Goal: Browse casually: Explore the website without a specific task or goal

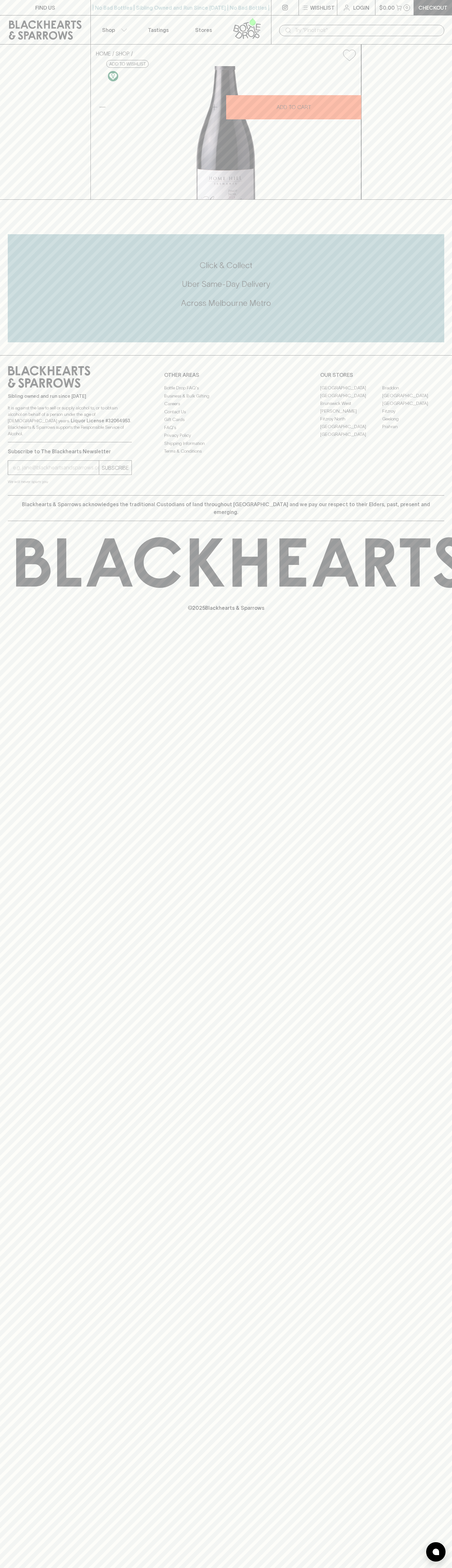
click at [24, 25] on icon at bounding box center [45, 30] width 81 height 19
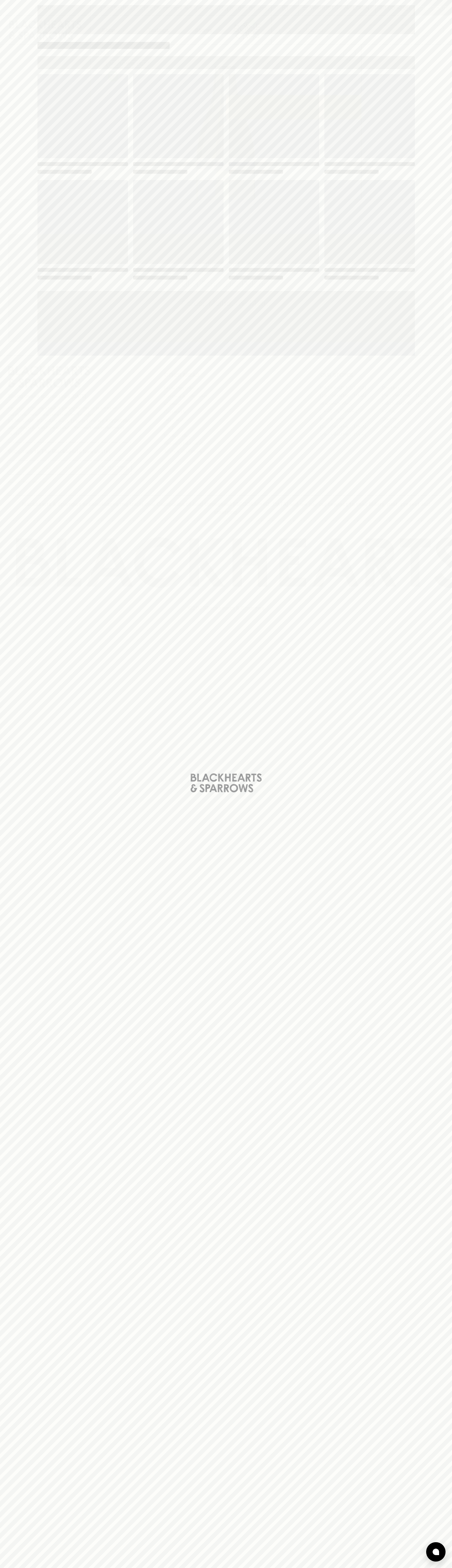
click at [446, 1] on div "Loading" at bounding box center [226, 784] width 452 height 1568
click at [364, 1567] on html "FIND US | No Bad Bottles | Sibling Owned and Run Since 2006 | No Bad Bottles | …" at bounding box center [226, 784] width 452 height 1568
click at [0, 618] on div "Loading" at bounding box center [226, 784] width 452 height 1568
